Goal: Participate in discussion: Engage in conversation with other users on a specific topic

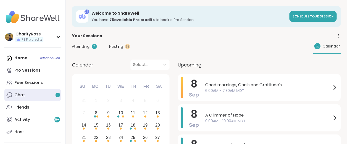
click at [42, 96] on link "Chat 1" at bounding box center [32, 95] width 57 height 12
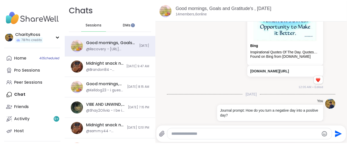
scroll to position [103, 0]
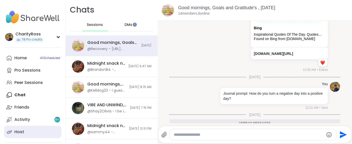
click at [19, 130] on div "Host" at bounding box center [19, 132] width 10 height 6
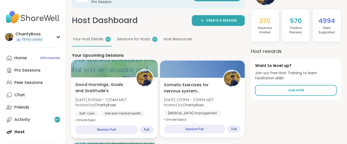
scroll to position [34, 0]
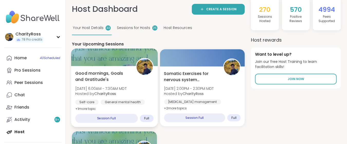
click at [102, 104] on div "Good mornings, Goals and Gratitude's Mon, Sep 08 | 6:00AM - 7:30AM MDT Hosted b…" at bounding box center [114, 96] width 87 height 61
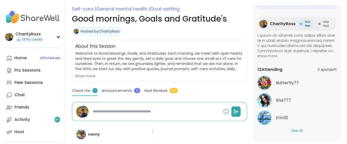
scroll to position [103, 0]
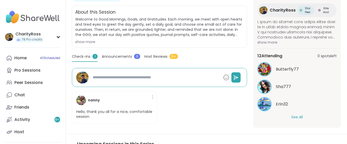
click at [293, 116] on button "See All" at bounding box center [298, 117] width 12 height 5
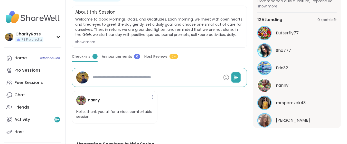
scroll to position [95, 0]
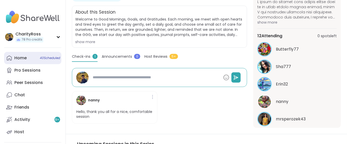
click at [22, 60] on div "Home 40 Scheduled" at bounding box center [20, 58] width 12 height 6
type textarea "*"
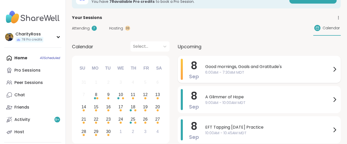
scroll to position [34, 0]
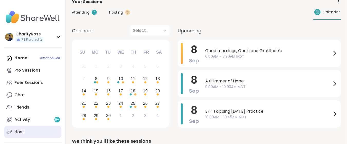
click at [28, 131] on link "Host" at bounding box center [32, 132] width 57 height 12
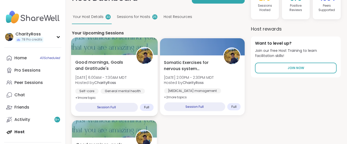
scroll to position [68, 0]
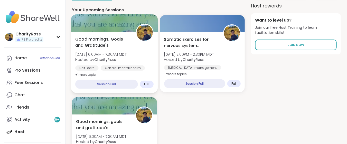
click at [124, 57] on div "Good mornings, Goals and Gratitude's Mon, Sep 08 | 6:00AM - 7:30AM MDT Hosted b…" at bounding box center [114, 57] width 78 height 42
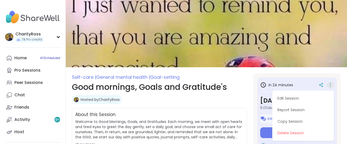
click at [318, 100] on button "Edit Session" at bounding box center [304, 99] width 58 height 12
type textarea "*"
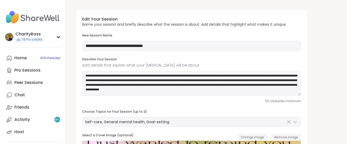
type input "**********"
type textarea "**********"
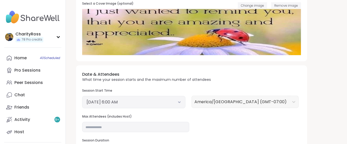
scroll to position [137, 0]
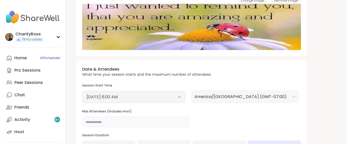
drag, startPoint x: 89, startPoint y: 123, endPoint x: 81, endPoint y: 122, distance: 8.0
click at [81, 122] on div "Date & Attendees What time your session starts and the maximum number of attend…" at bounding box center [191, 110] width 231 height 101
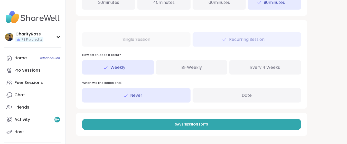
scroll to position [283, 0]
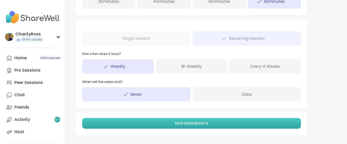
type input "**"
click at [171, 125] on button "Save Session Edits" at bounding box center [191, 123] width 219 height 11
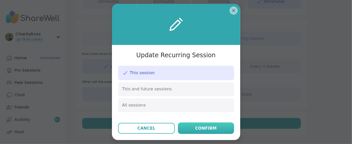
click at [185, 129] on button "Confirm" at bounding box center [206, 129] width 56 height 12
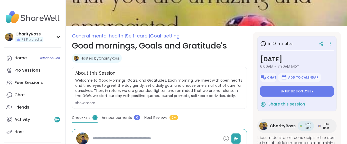
scroll to position [34, 0]
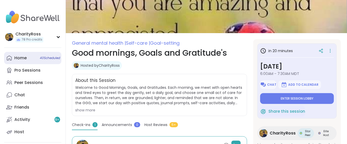
click at [32, 60] on link "Home 40 Scheduled" at bounding box center [32, 58] width 57 height 12
type textarea "*"
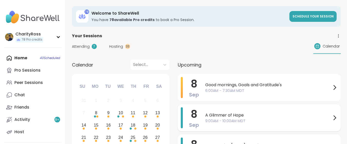
click at [212, 117] on span "A Glimmer of Hope" at bounding box center [268, 115] width 126 height 6
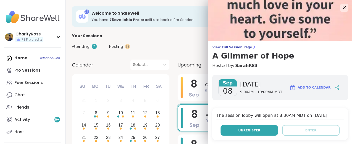
click at [230, 131] on button "Unregister" at bounding box center [250, 130] width 58 height 11
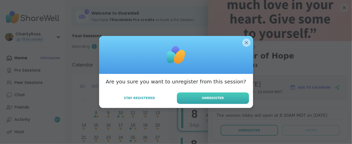
click at [216, 99] on span "Unregister" at bounding box center [213, 98] width 22 height 5
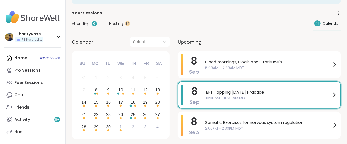
scroll to position [34, 0]
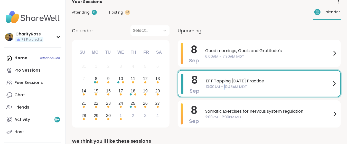
click at [224, 92] on div "EFT Tapping Monday Practice 10:00AM - 10:45AM MDT" at bounding box center [272, 84] width 132 height 20
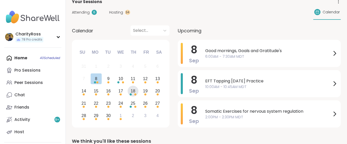
click at [133, 94] on div "18" at bounding box center [133, 91] width 5 height 7
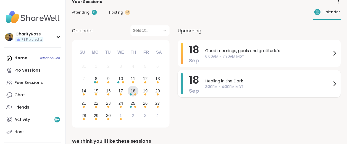
click at [201, 92] on div "18 Sep Healing in the Dark 3:30PM - 4:30PM MDT" at bounding box center [259, 83] width 163 height 27
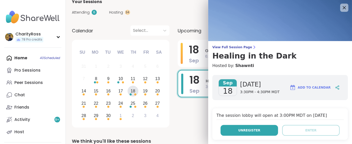
click at [233, 128] on button "Unregister" at bounding box center [250, 130] width 58 height 11
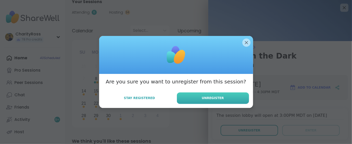
click at [229, 96] on button "Unregister" at bounding box center [213, 99] width 72 height 12
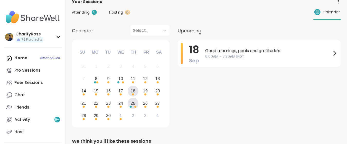
click at [135, 107] on div "Choose Thursday, September 25th, 2025" at bounding box center [135, 107] width 2 height 2
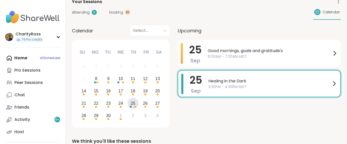
click at [196, 88] on span "Sep" at bounding box center [196, 90] width 10 height 7
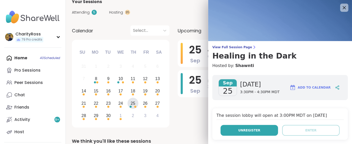
click at [221, 125] on button "Unregister" at bounding box center [250, 130] width 58 height 11
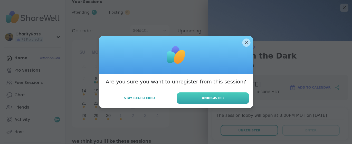
click at [212, 97] on span "Unregister" at bounding box center [213, 98] width 22 height 5
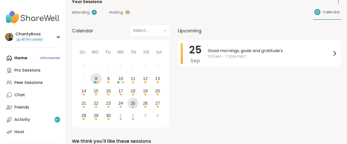
click at [98, 81] on div "8" at bounding box center [96, 79] width 11 height 11
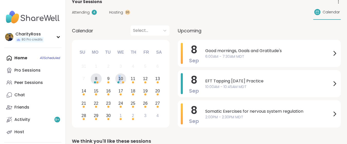
click at [120, 83] on div "10" at bounding box center [120, 79] width 11 height 11
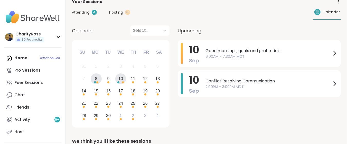
click at [98, 81] on div "8" at bounding box center [96, 79] width 11 height 11
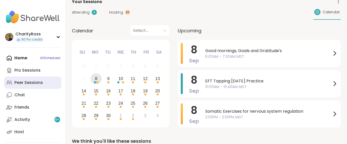
click at [40, 82] on div "Peer Sessions" at bounding box center [28, 83] width 29 height 6
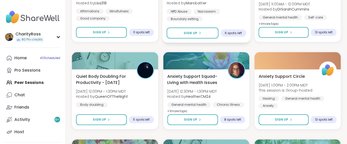
scroll to position [1014, 0]
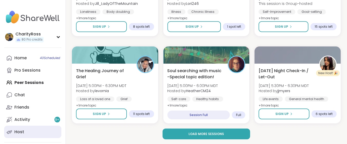
click at [28, 130] on link "Host" at bounding box center [32, 132] width 57 height 12
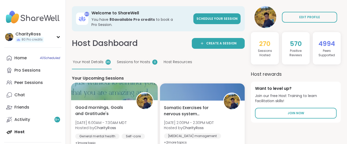
click at [80, 95] on div at bounding box center [114, 91] width 87 height 17
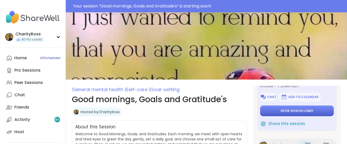
scroll to position [34, 0]
click at [313, 111] on button "Enter session lobby" at bounding box center [297, 111] width 74 height 11
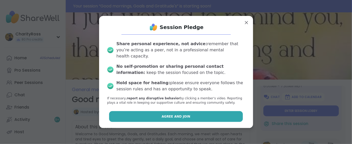
click at [210, 113] on button "Agree and Join" at bounding box center [176, 116] width 134 height 11
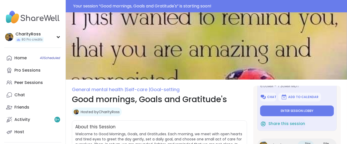
type textarea "*"
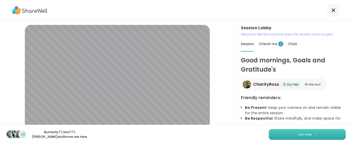
click at [275, 134] on button "Join now" at bounding box center [307, 134] width 77 height 11
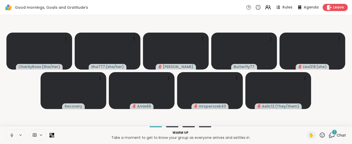
click at [329, 135] on icon at bounding box center [332, 135] width 6 height 6
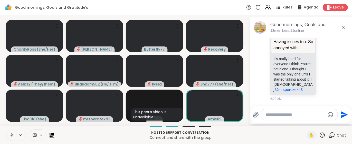
scroll to position [920, 0]
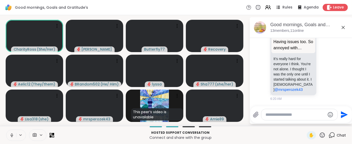
click at [14, 133] on button at bounding box center [11, 135] width 10 height 11
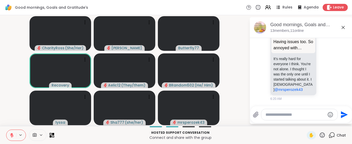
click at [8, 136] on button at bounding box center [11, 135] width 10 height 11
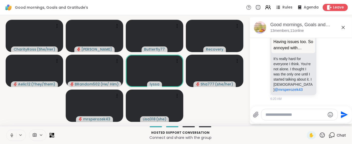
click at [8, 138] on button at bounding box center [11, 135] width 10 height 11
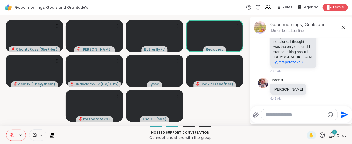
scroll to position [948, 0]
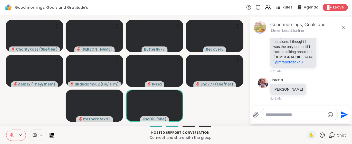
click at [9, 133] on button at bounding box center [11, 135] width 10 height 11
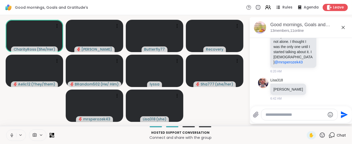
click at [13, 135] on icon at bounding box center [12, 135] width 5 height 5
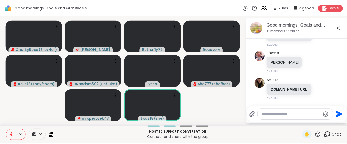
scroll to position [975, 0]
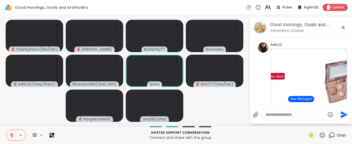
click at [9, 135] on button at bounding box center [11, 135] width 10 height 11
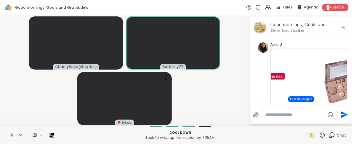
click at [333, 9] on span "Leave" at bounding box center [338, 7] width 11 height 5
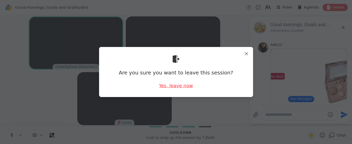
click at [171, 86] on div "Yes, leave now" at bounding box center [176, 86] width 34 height 6
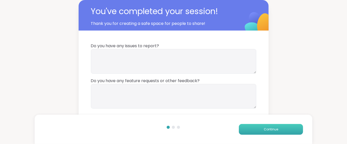
click at [249, 128] on button "Continue" at bounding box center [271, 129] width 64 height 11
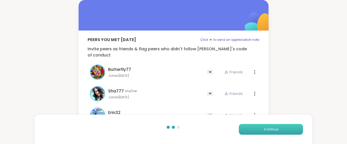
click at [249, 128] on button "Continue" at bounding box center [271, 129] width 64 height 11
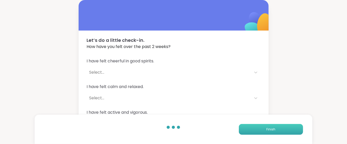
click at [249, 128] on button "Finish" at bounding box center [271, 129] width 64 height 11
